Goal: Contribute content: Contribute content

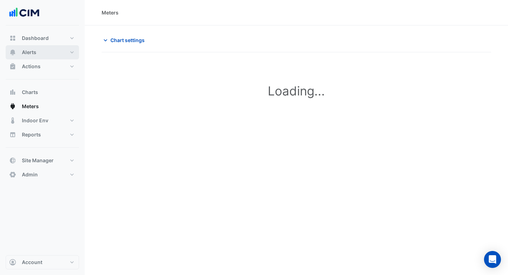
click at [31, 53] on span "Alerts" at bounding box center [29, 52] width 14 height 7
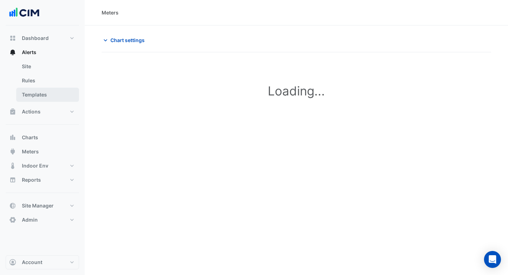
click at [38, 96] on link "Templates" at bounding box center [47, 95] width 63 height 14
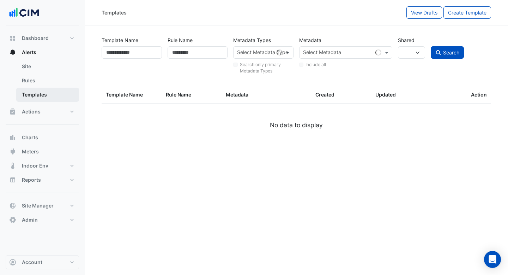
select select
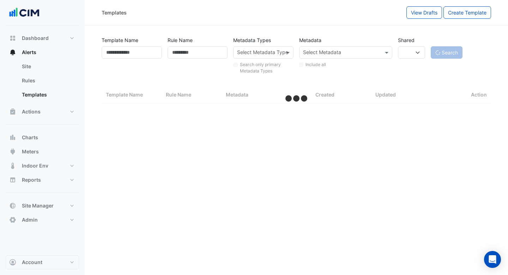
select select "***"
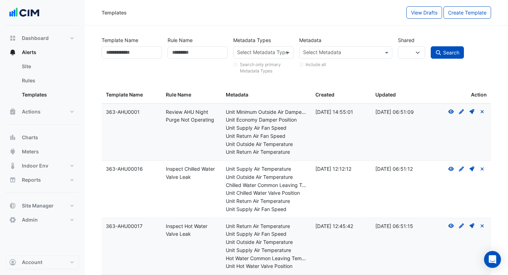
drag, startPoint x: 191, startPoint y: 179, endPoint x: 169, endPoint y: 172, distance: 22.4
click at [169, 172] on div "Rule Name: Inspect Chilled Water Valve Leak" at bounding box center [192, 173] width 52 height 16
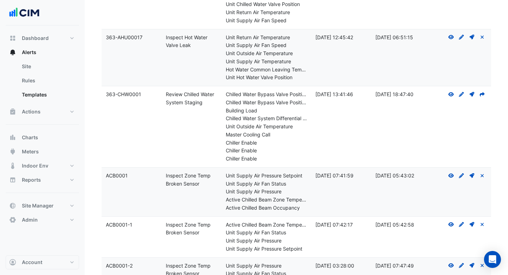
scroll to position [212, 0]
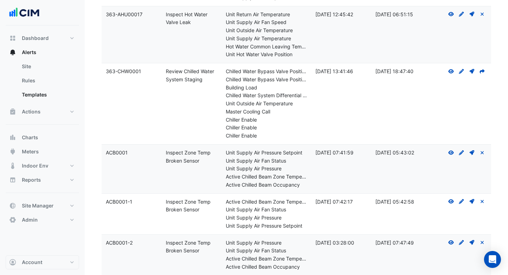
drag, startPoint x: 201, startPoint y: 161, endPoint x: 169, endPoint y: 154, distance: 32.4
click at [169, 154] on div "Rule Name: Inspect Zone Temp Broken Sensor" at bounding box center [192, 157] width 52 height 16
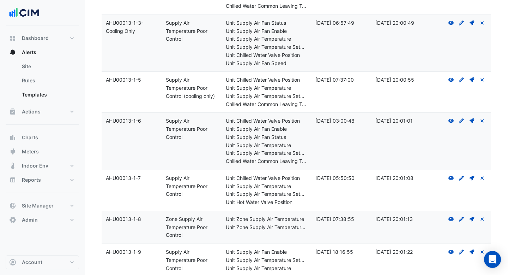
scroll to position [4482, 0]
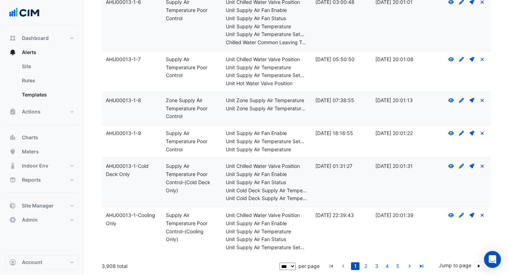
drag, startPoint x: 130, startPoint y: 263, endPoint x: 102, endPoint y: 262, distance: 28.6
click at [102, 262] on div "3,908 total" at bounding box center [190, 266] width 177 height 18
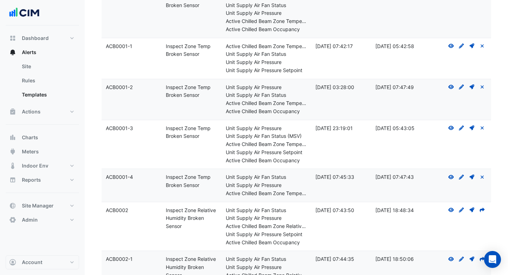
scroll to position [356, 0]
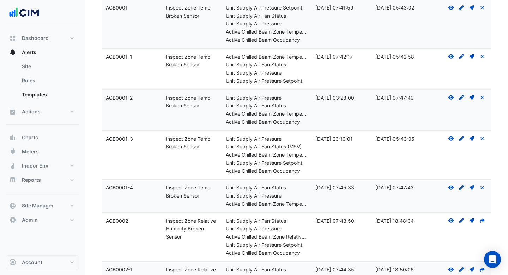
click at [462, 188] on icon "Create Draft - to edit a template, you first need to create a draft, and then s…" at bounding box center [462, 187] width 6 height 5
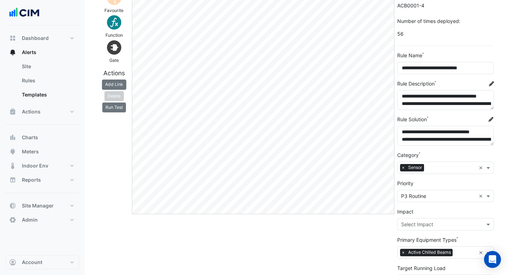
scroll to position [46, 0]
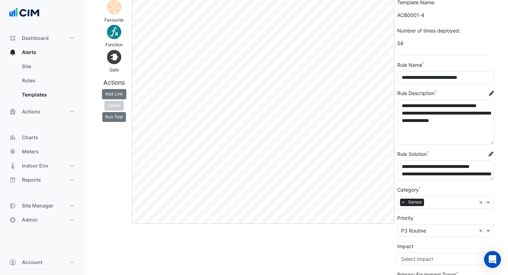
drag, startPoint x: 491, startPoint y: 118, endPoint x: 489, endPoint y: 143, distance: 24.8
click at [489, 143] on textarea "**********" at bounding box center [446, 122] width 97 height 45
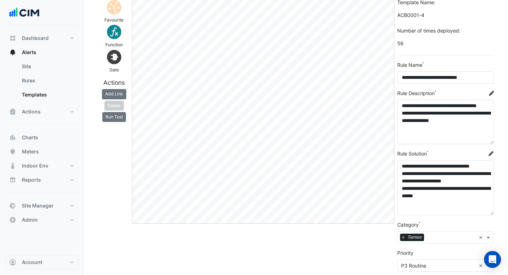
drag, startPoint x: 493, startPoint y: 177, endPoint x: 493, endPoint y: 213, distance: 35.3
click at [493, 213] on textarea "**********" at bounding box center [446, 187] width 97 height 55
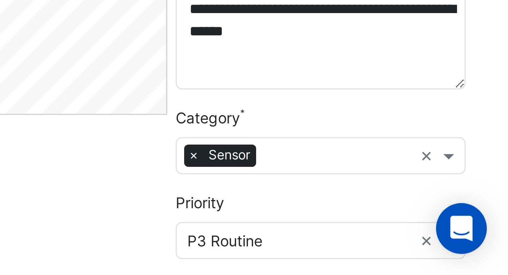
scroll to position [78, 0]
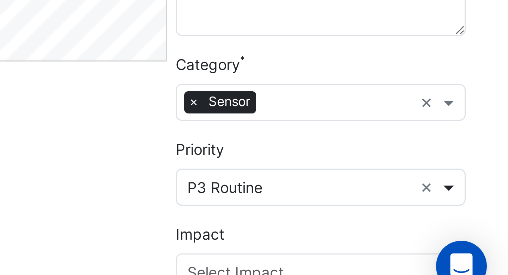
click at [486, 234] on span at bounding box center [489, 232] width 9 height 7
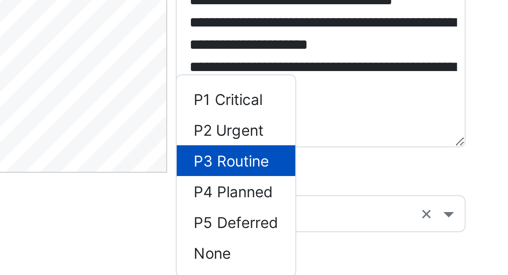
click at [452, 191] on div "Category Select Rule Category × Sensor ×" at bounding box center [446, 199] width 97 height 23
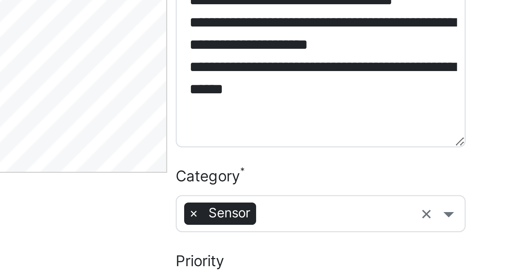
scroll to position [60, 0]
